Goal: Book appointment/travel/reservation

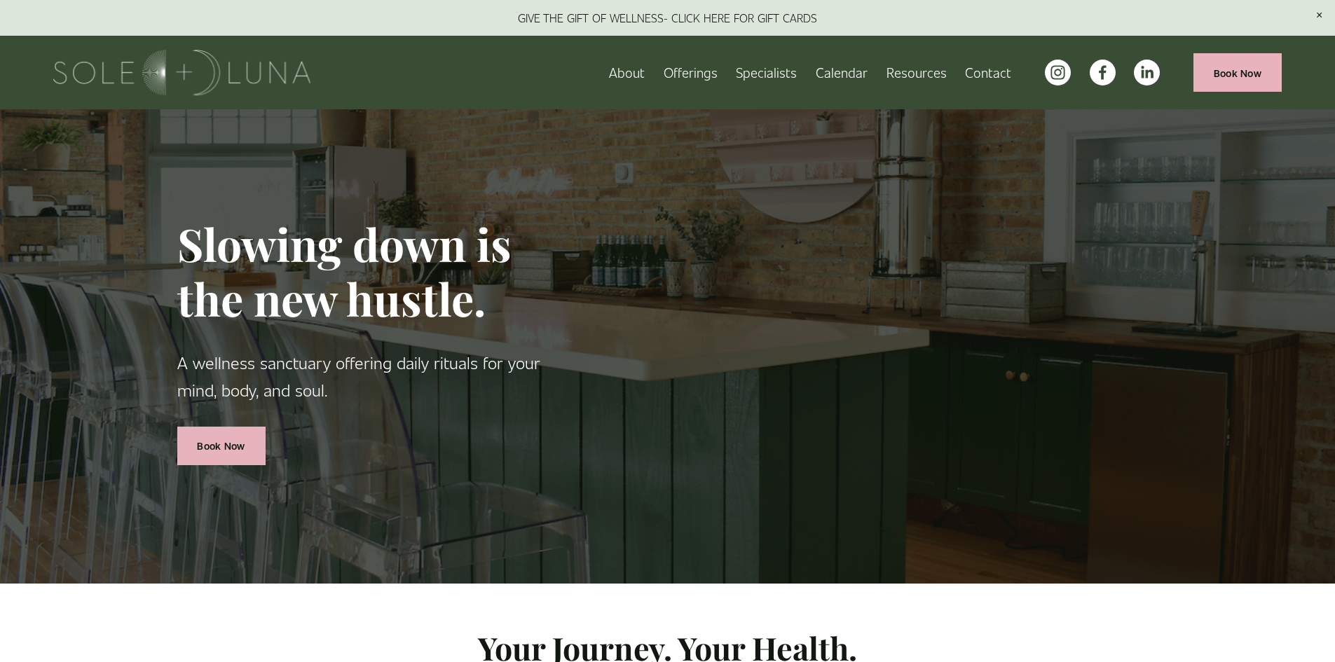
click at [0, 0] on span "Packages/Memberships" at bounding box center [0, 0] width 0 height 0
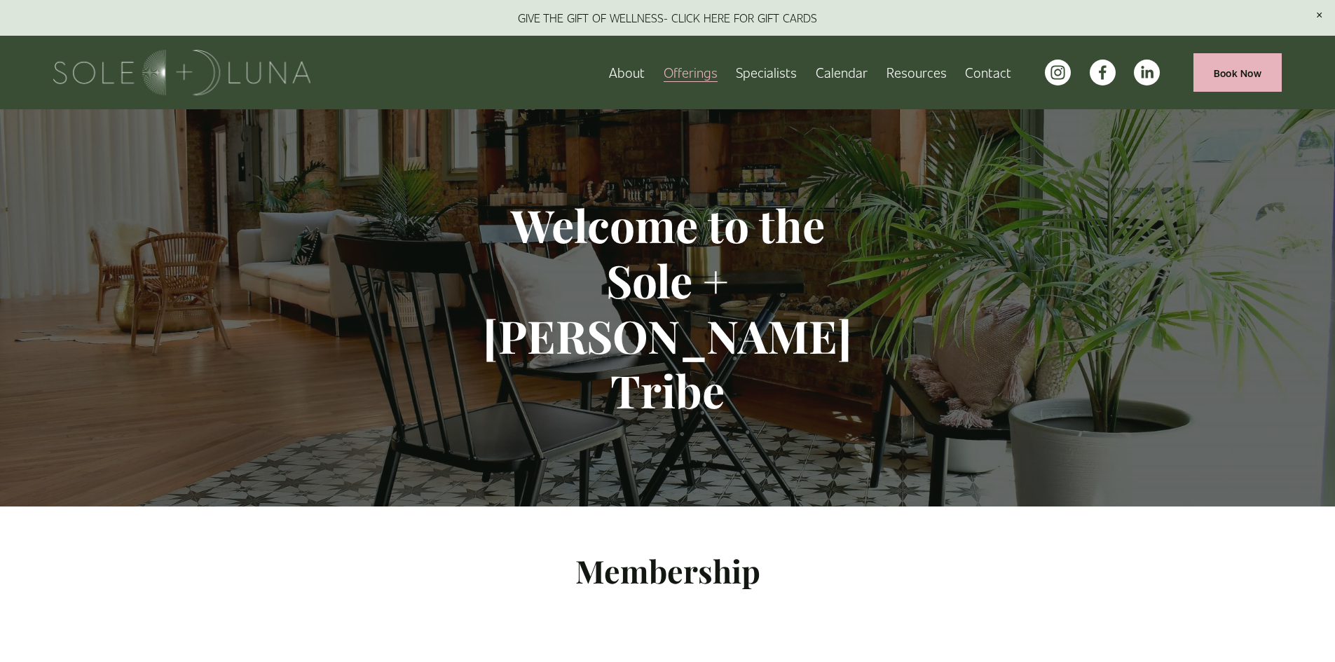
click at [1235, 70] on link "Book Now" at bounding box center [1237, 72] width 88 height 39
